Goal: Task Accomplishment & Management: Use online tool/utility

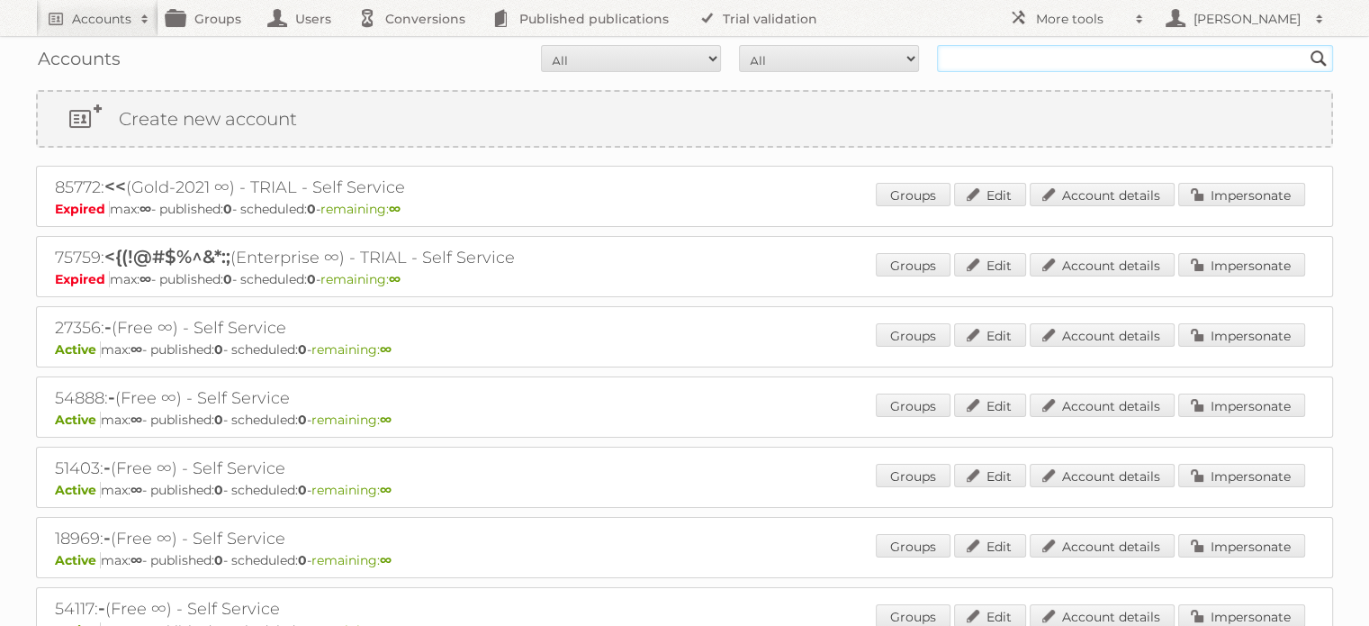
click at [1109, 50] on input "text" at bounding box center [1135, 58] width 396 height 27
type input "n"
type input "my shopi"
click at [1306, 45] on input "Search" at bounding box center [1319, 58] width 27 height 27
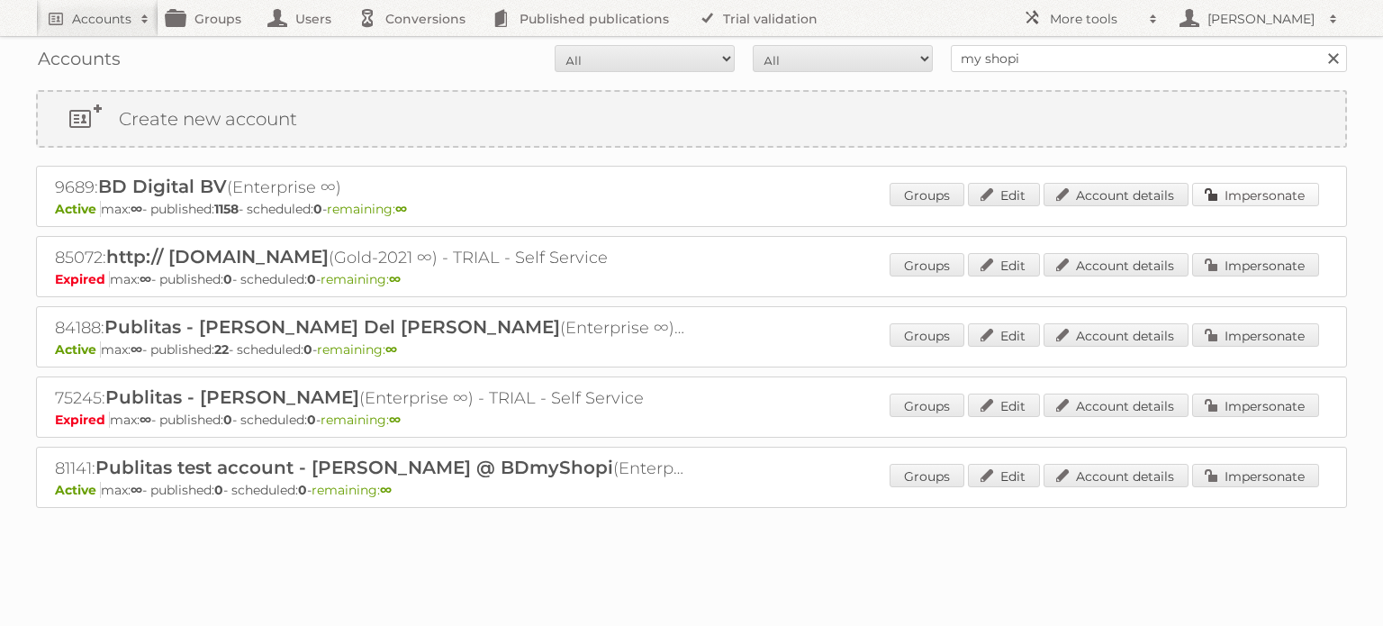
click at [1279, 193] on link "Impersonate" at bounding box center [1255, 194] width 127 height 23
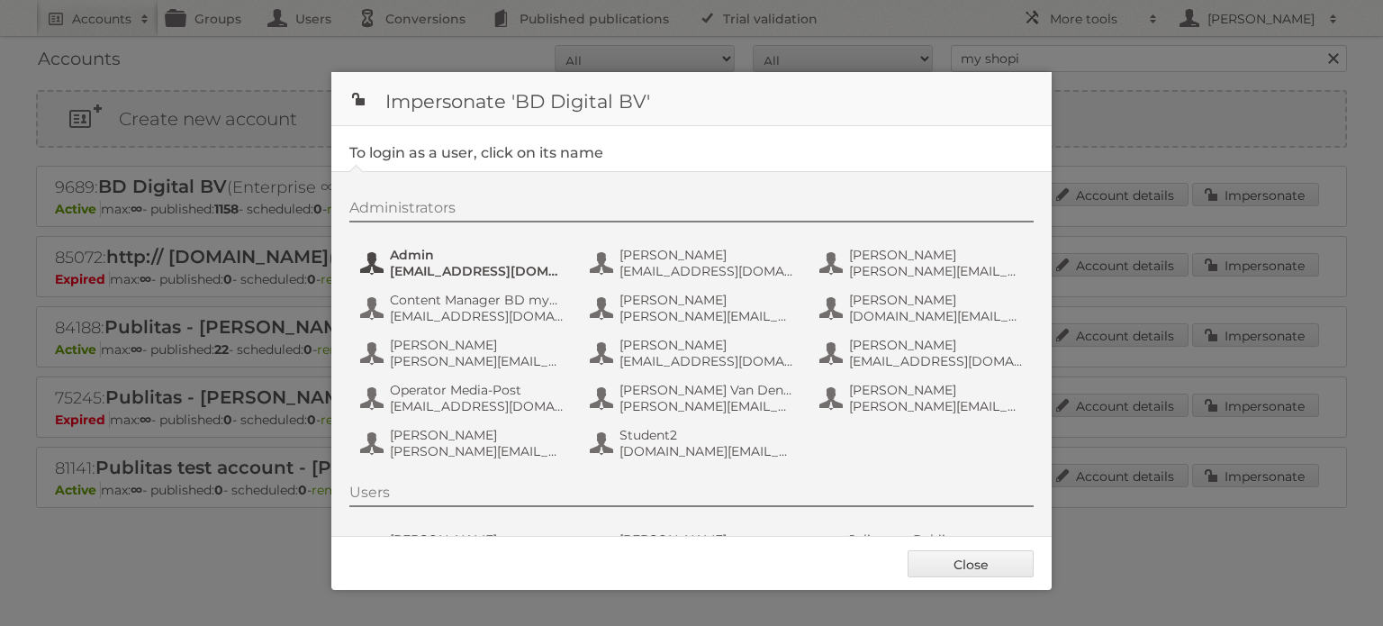
click at [456, 263] on span "[EMAIL_ADDRESS][DOMAIN_NAME]" at bounding box center [477, 271] width 175 height 16
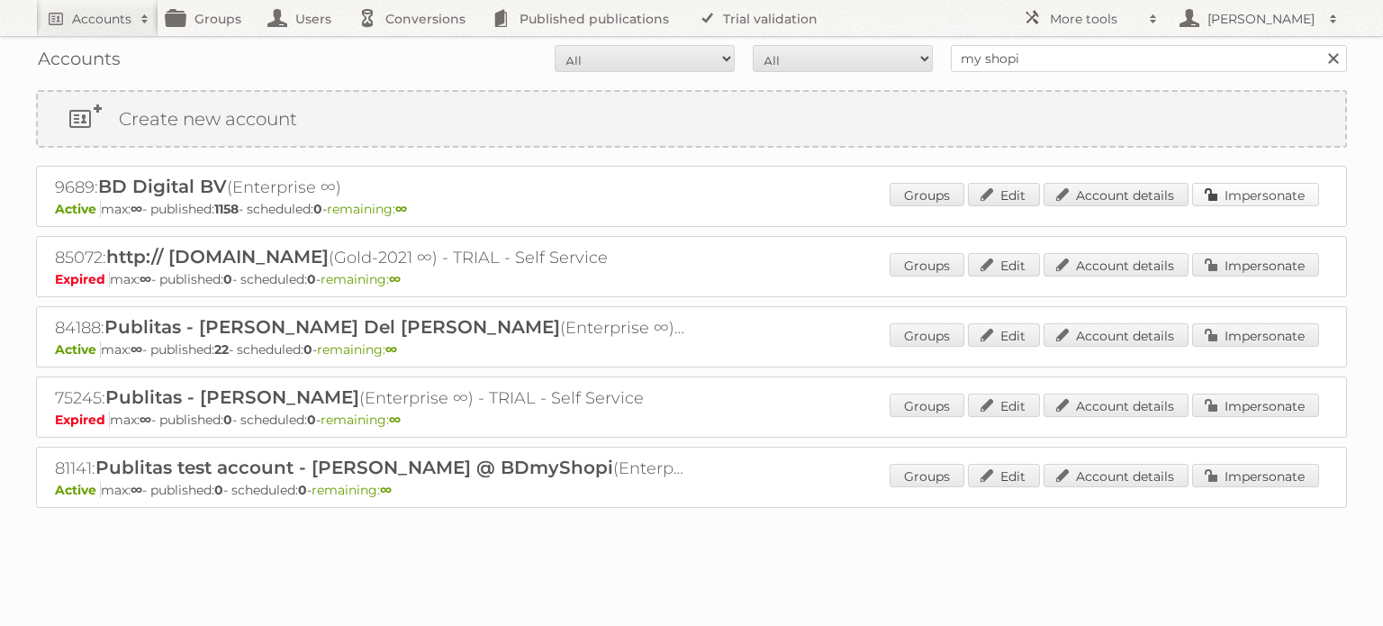
click at [1225, 199] on link "Impersonate" at bounding box center [1255, 194] width 127 height 23
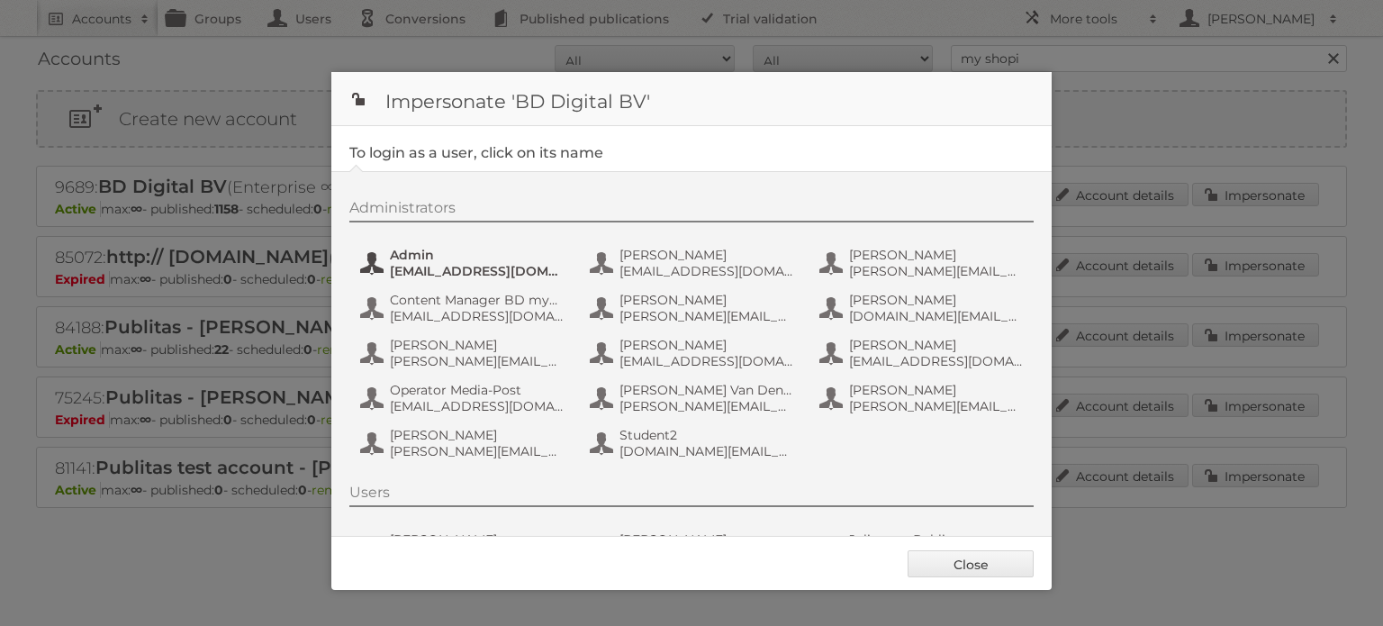
click at [407, 269] on span "[EMAIL_ADDRESS][DOMAIN_NAME]" at bounding box center [477, 271] width 175 height 16
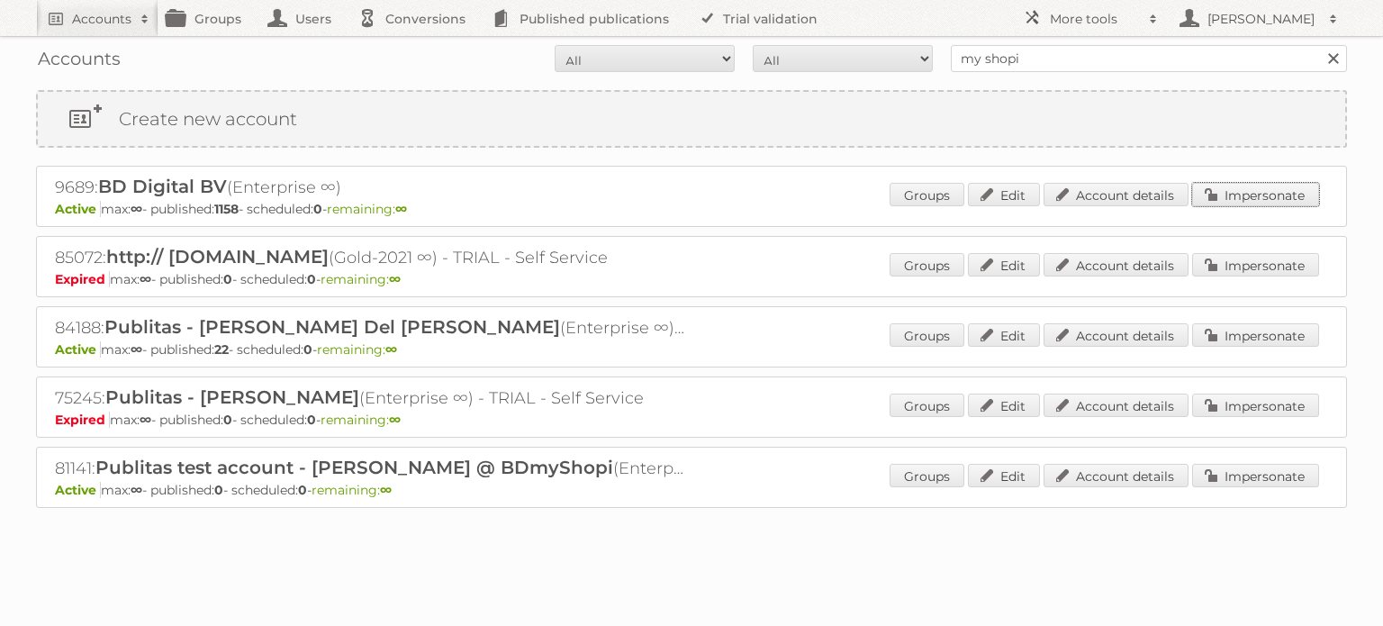
click at [1257, 194] on link "Impersonate" at bounding box center [1255, 194] width 127 height 23
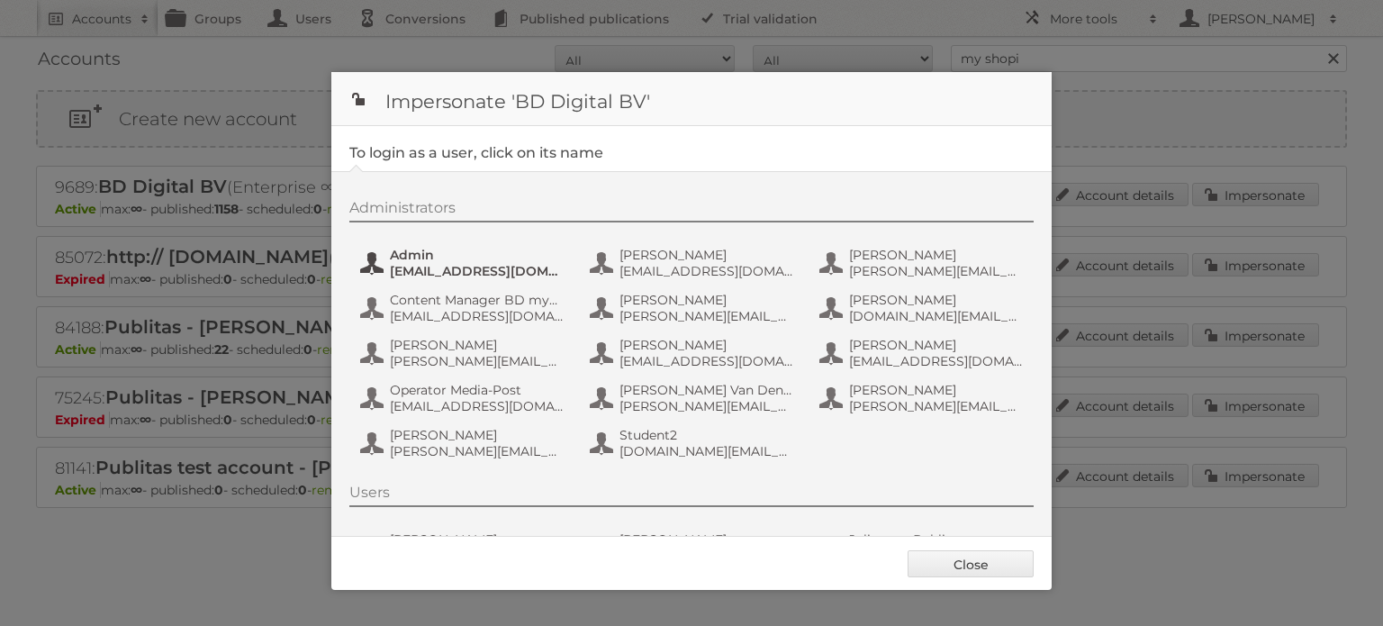
click at [449, 255] on span "Admin" at bounding box center [477, 255] width 175 height 16
